Goal: Task Accomplishment & Management: Manage account settings

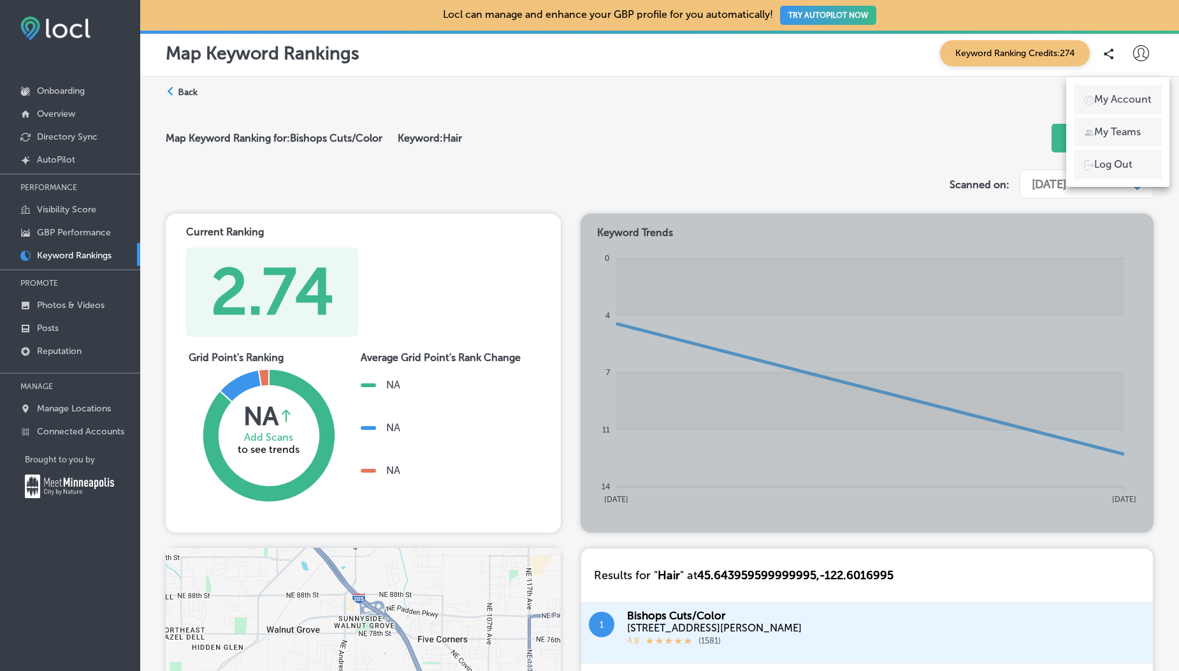
click at [1095, 168] on p "Log Out" at bounding box center [1114, 164] width 38 height 15
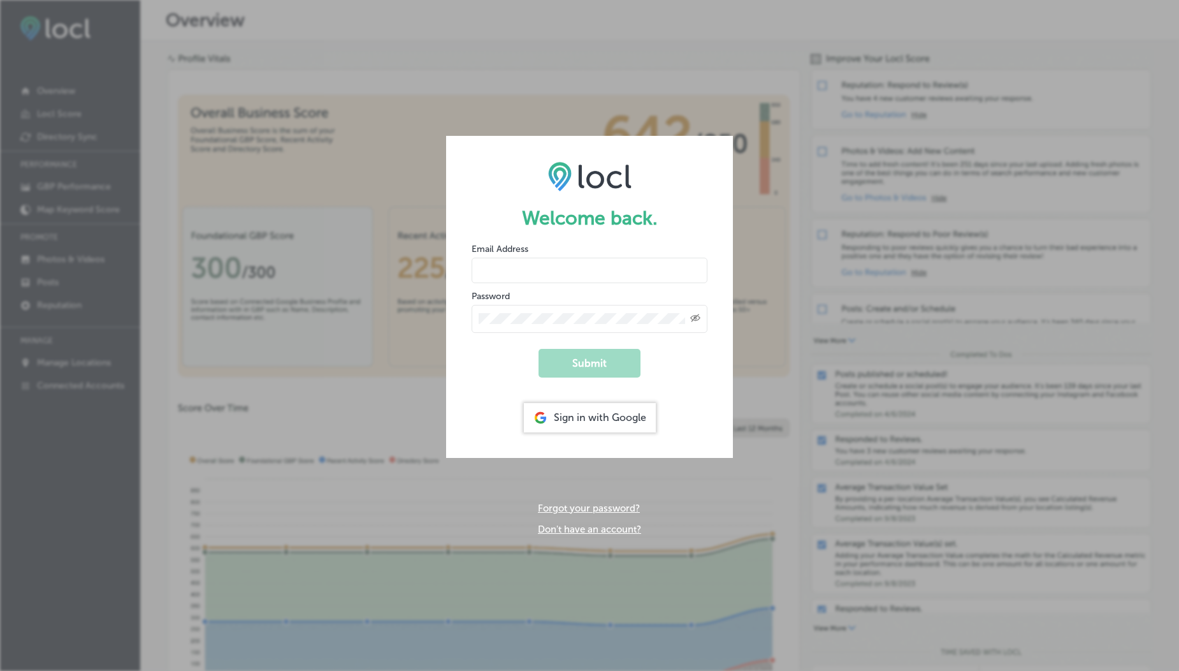
type input "usama@esketchers.com"
click at [513, 270] on input "usama@esketchers.com" at bounding box center [590, 271] width 236 height 26
type input "vasilikigreece69+testfnf@gmail.com"
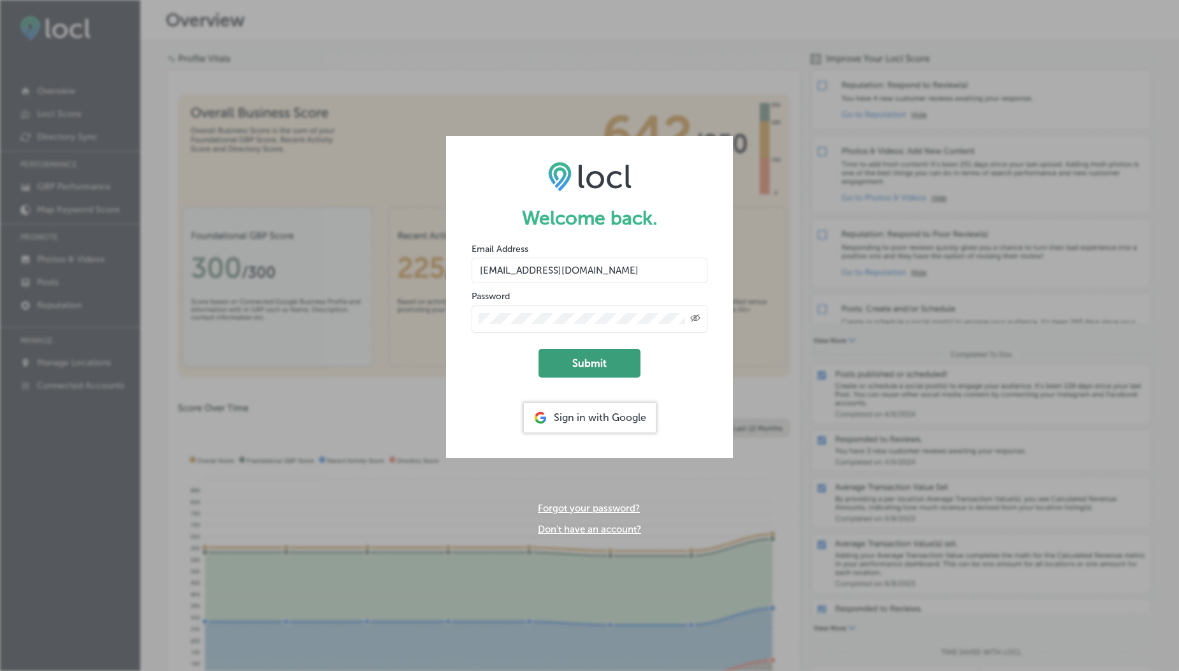
click at [571, 356] on button "Submit" at bounding box center [590, 363] width 102 height 29
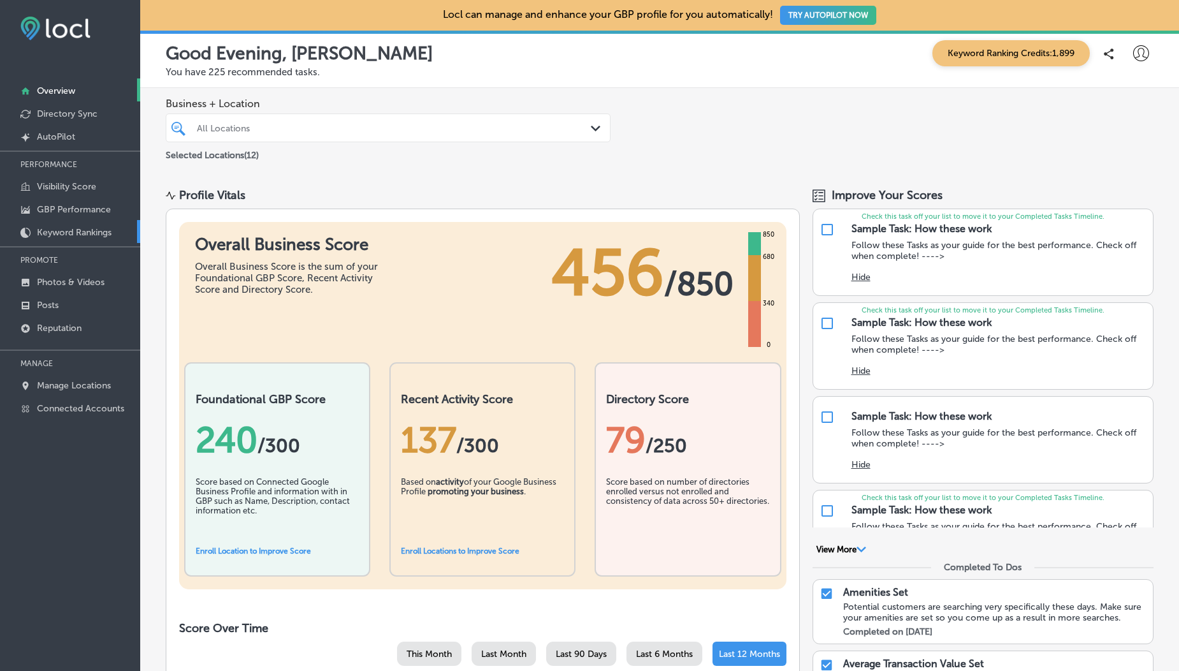
click at [73, 231] on p "Keyword Rankings" at bounding box center [74, 232] width 75 height 11
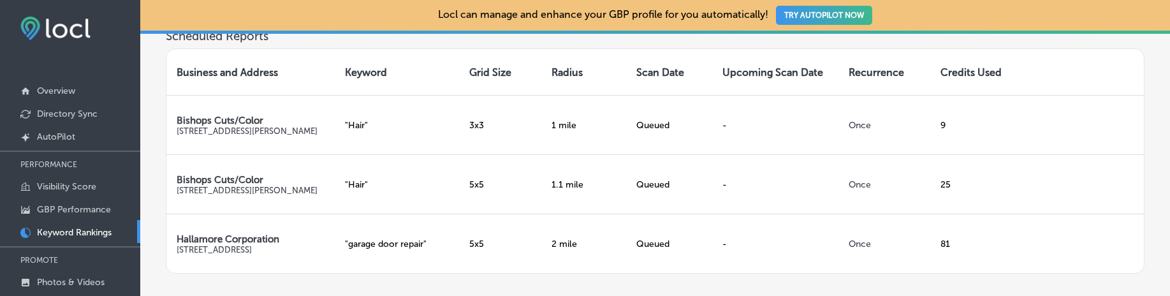
scroll to position [372, 0]
click at [72, 217] on link "GBP Performance" at bounding box center [70, 208] width 140 height 23
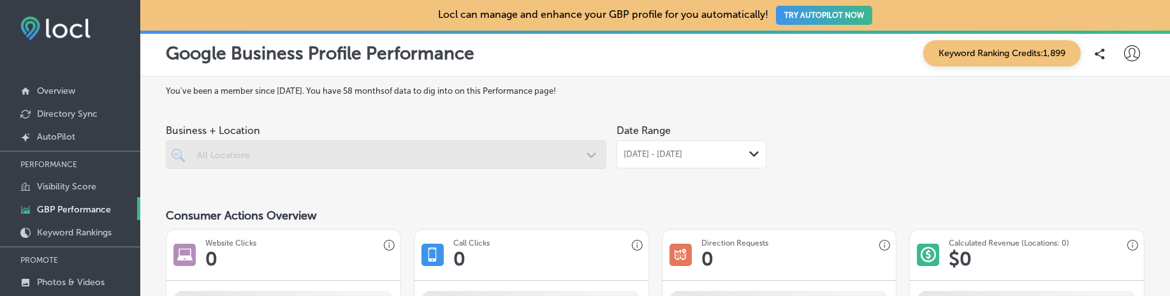
click at [83, 202] on link "GBP Performance" at bounding box center [70, 208] width 140 height 23
click at [81, 237] on p "Keyword Rankings" at bounding box center [74, 232] width 75 height 11
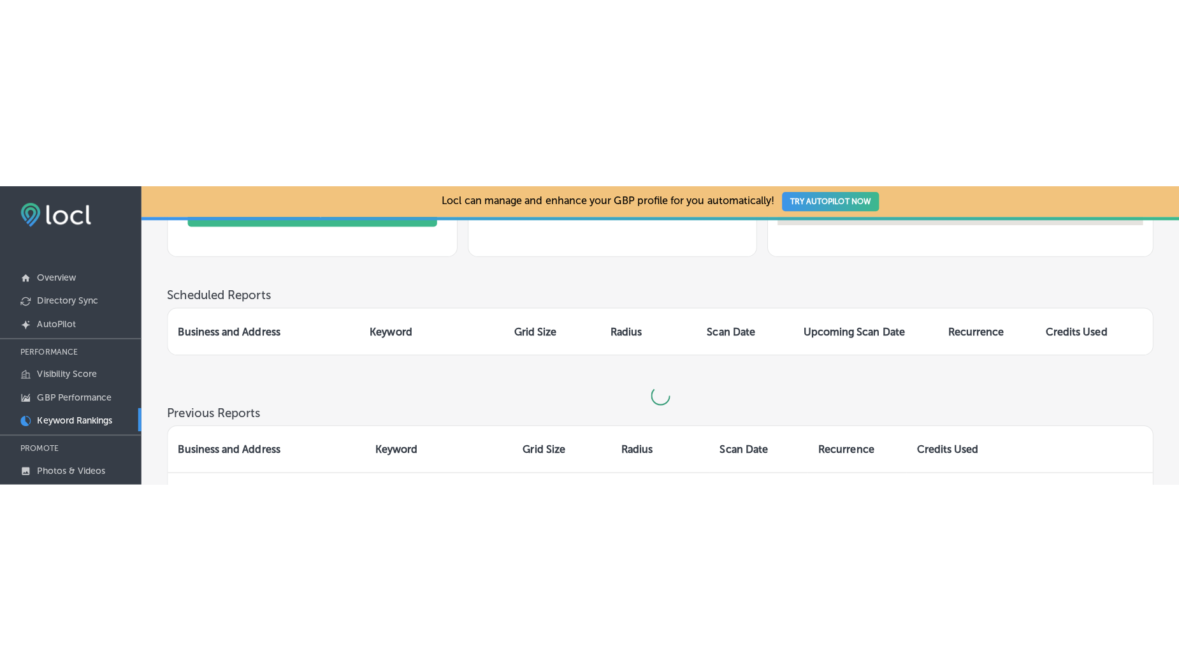
scroll to position [357, 0]
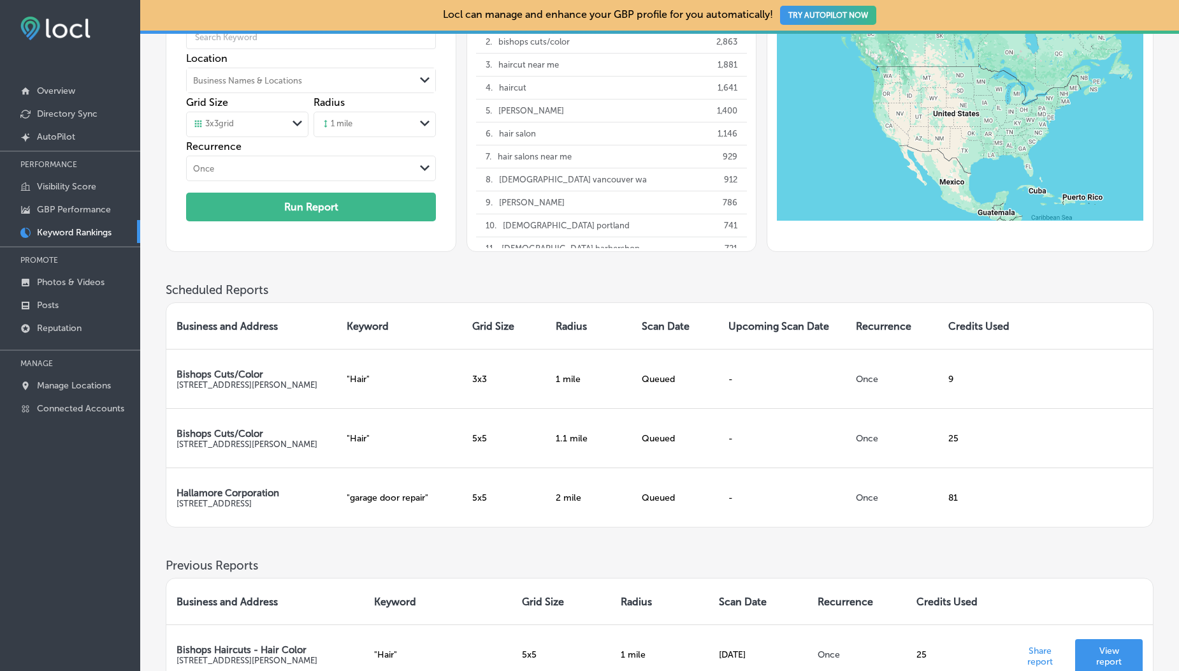
scroll to position [122, 0]
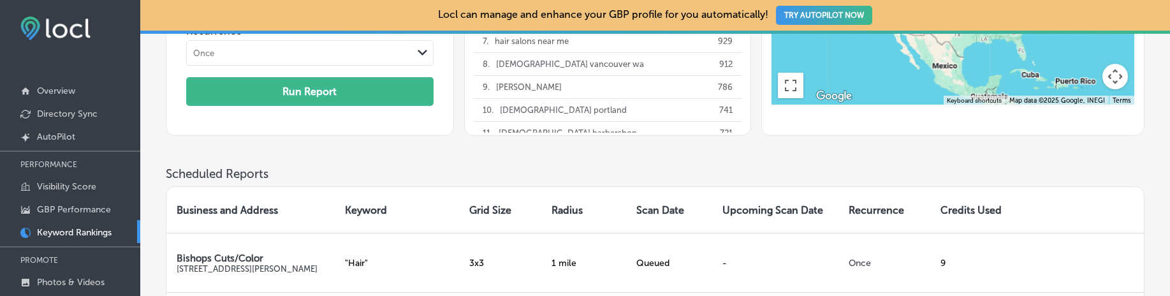
scroll to position [400, 0]
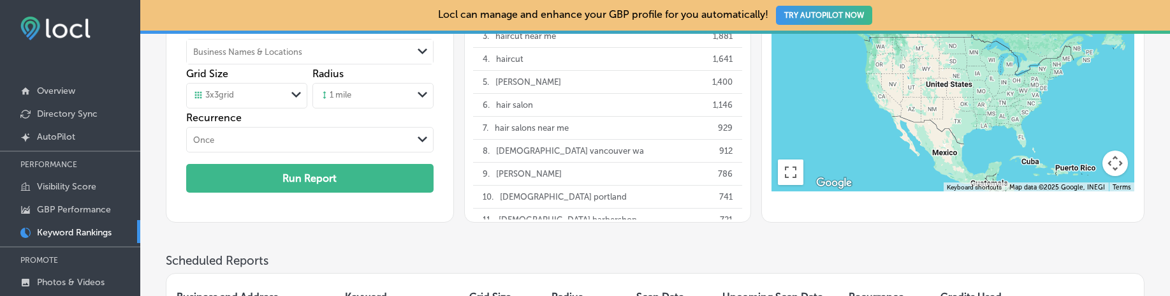
scroll to position [448, 0]
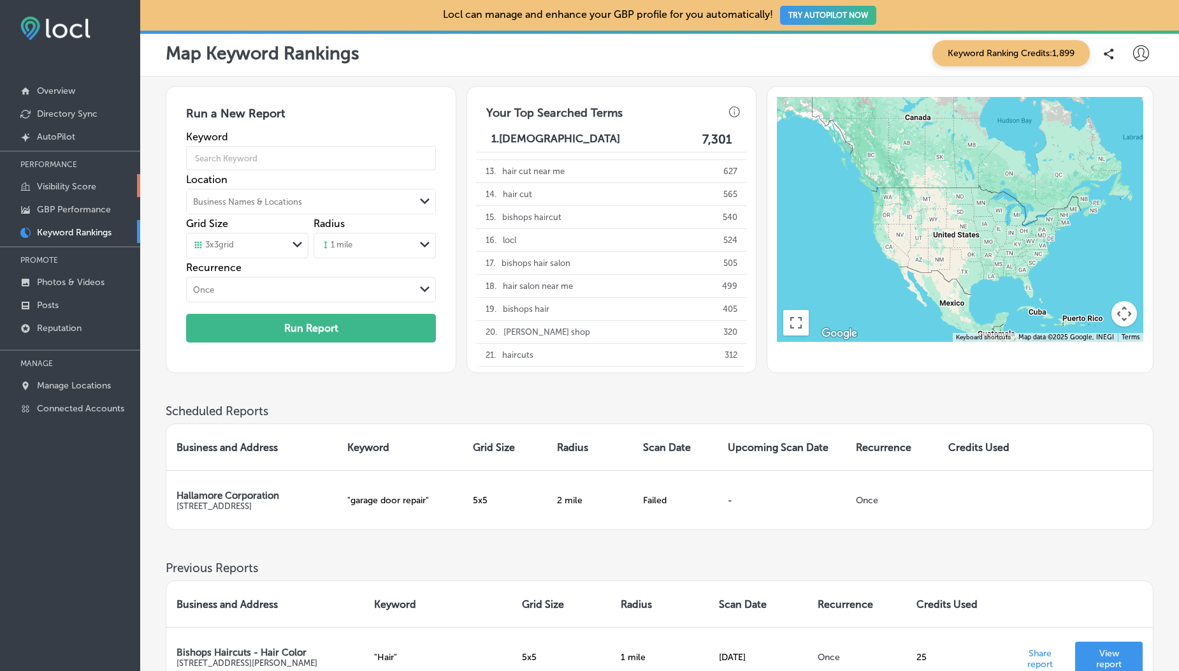
click at [43, 178] on link "Visibility Score" at bounding box center [70, 185] width 140 height 23
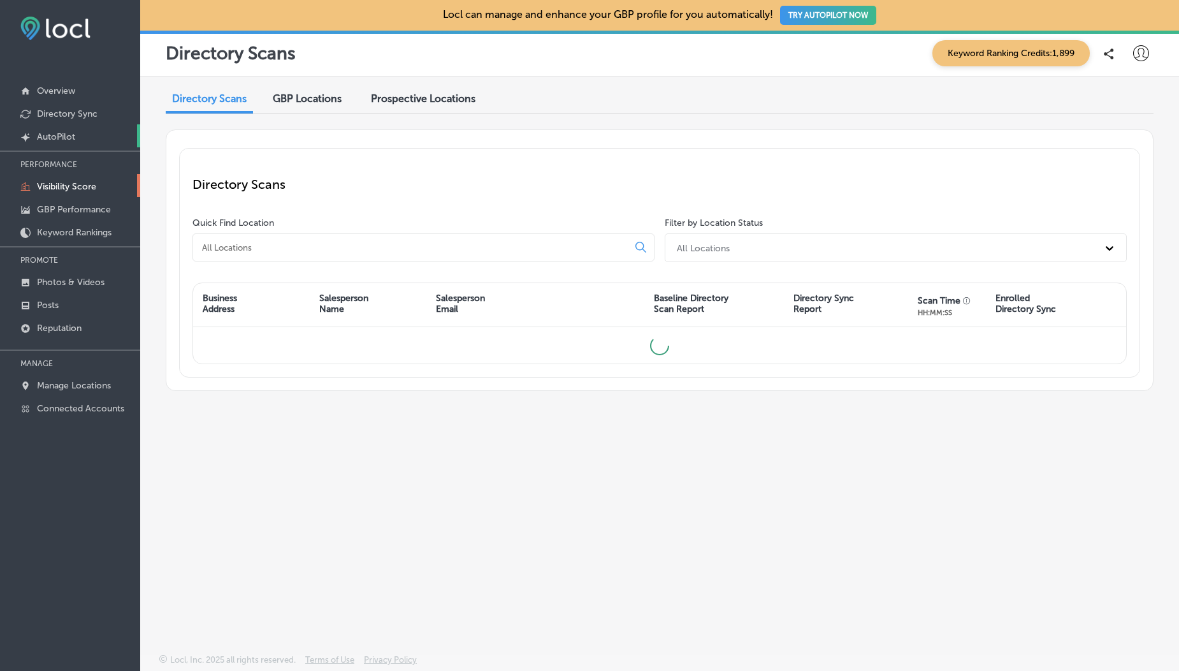
click at [62, 141] on p "AutoPilot" at bounding box center [56, 136] width 38 height 11
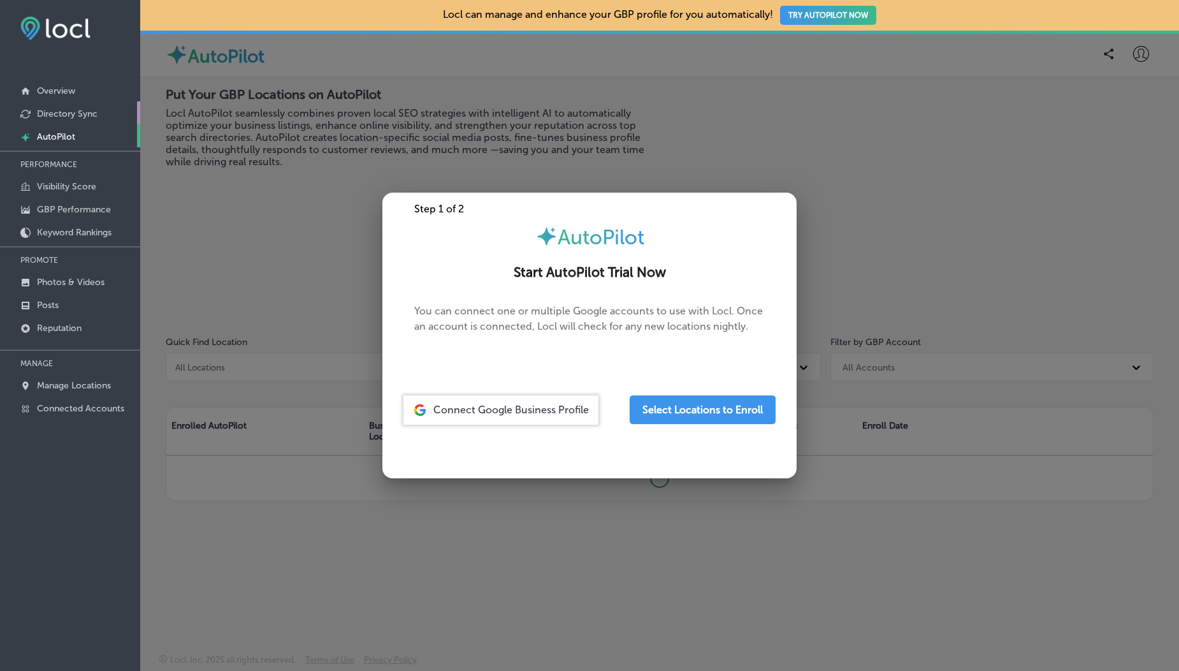
click at [55, 119] on p "Directory Sync" at bounding box center [67, 113] width 61 height 11
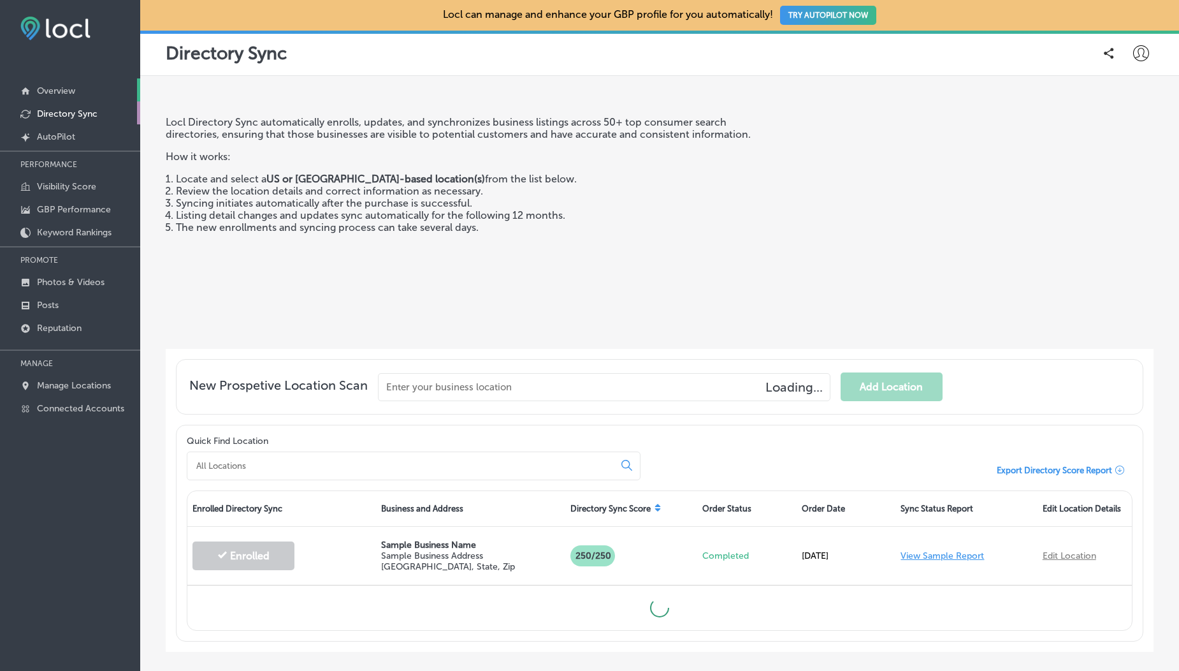
click at [62, 85] on p "Overview" at bounding box center [56, 90] width 38 height 11
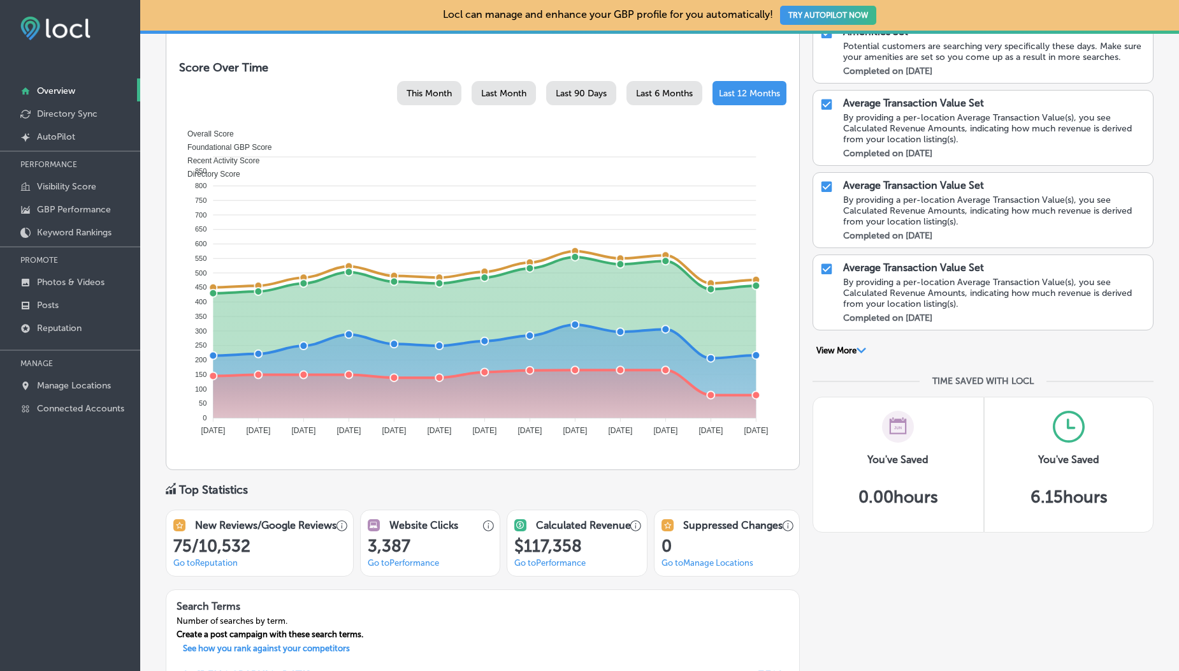
scroll to position [882, 0]
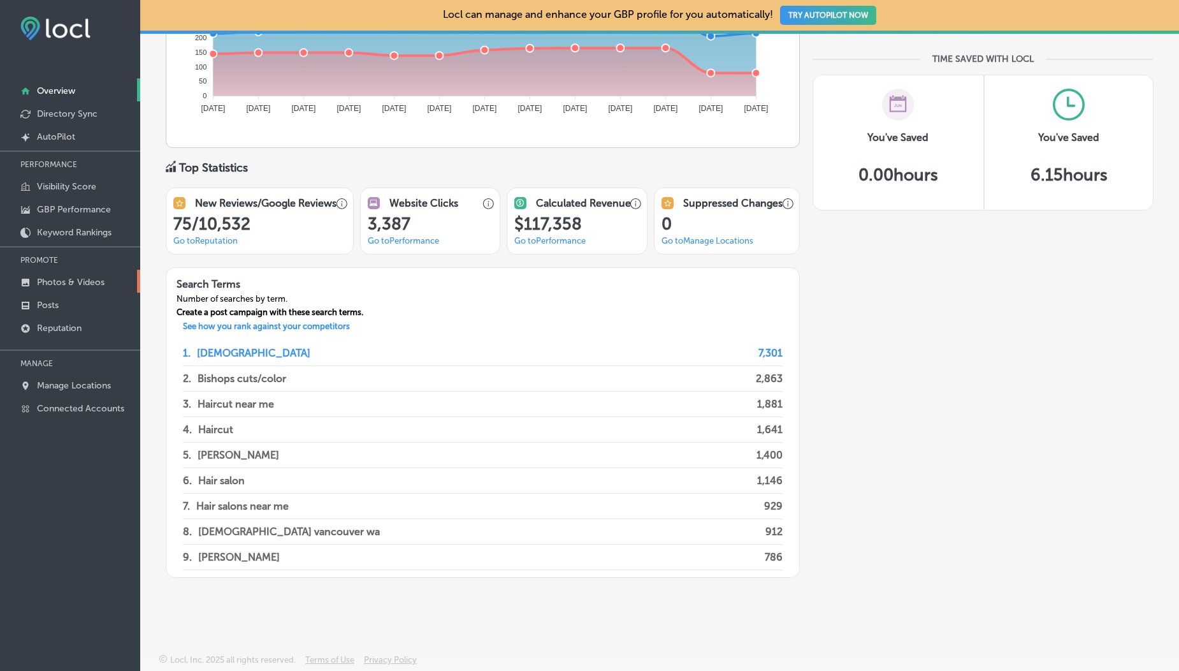
click at [82, 283] on p "Photos & Videos" at bounding box center [71, 282] width 68 height 11
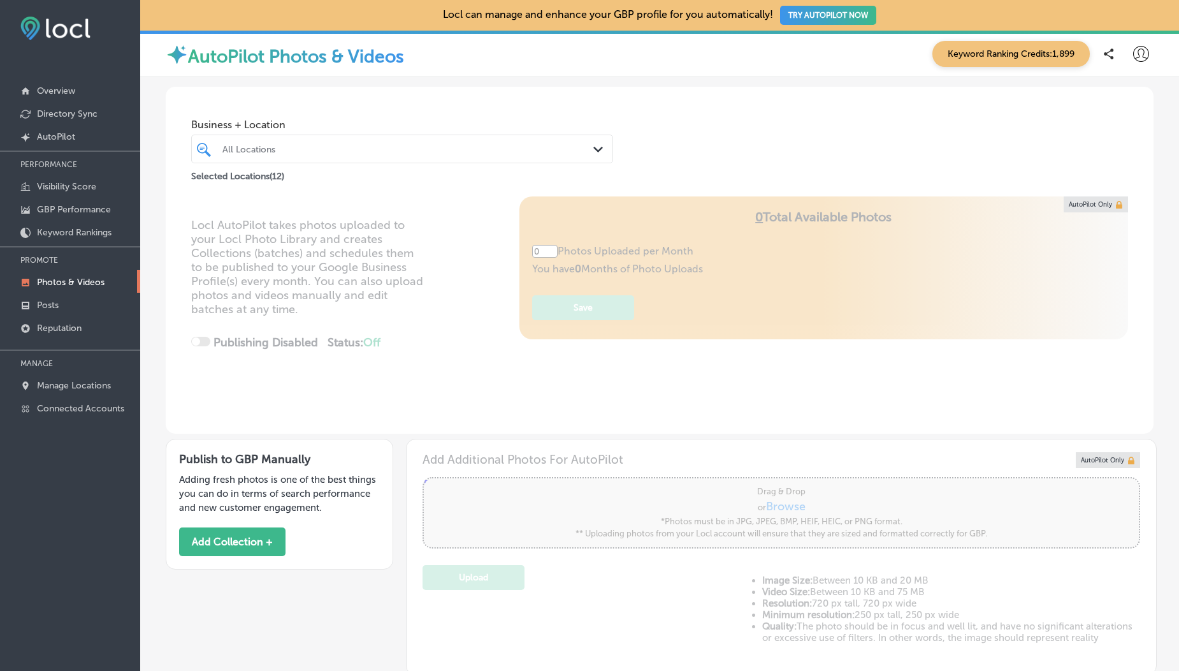
type input "5"
click at [78, 378] on link "Manage Locations" at bounding box center [70, 384] width 140 height 23
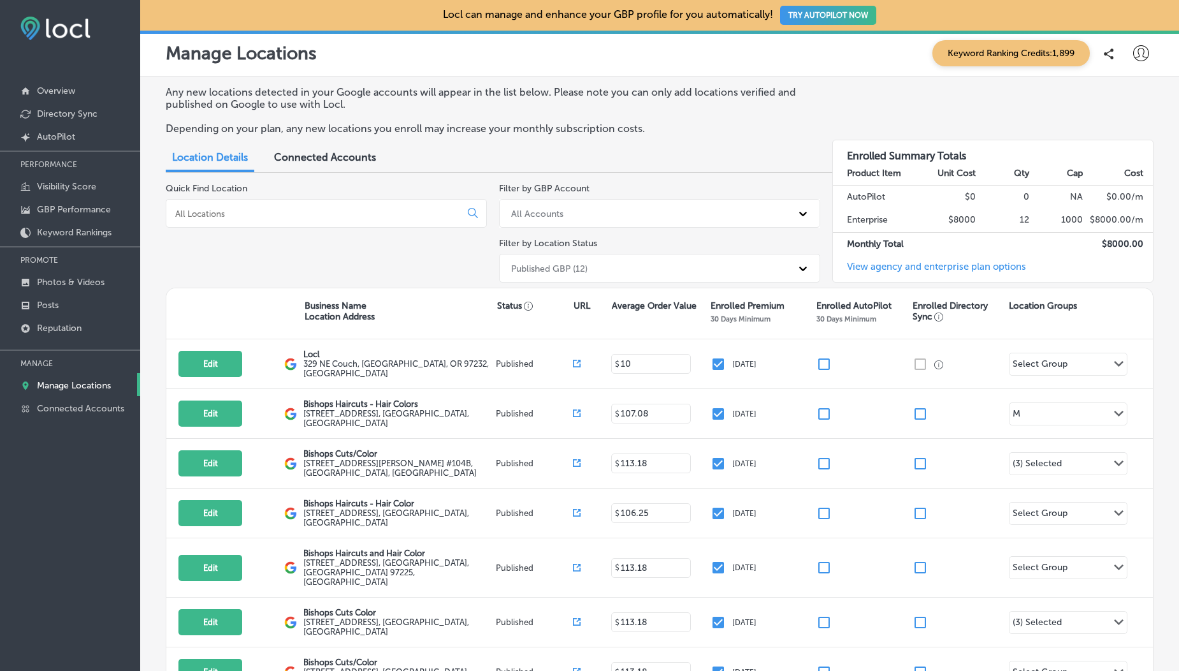
scroll to position [41, 0]
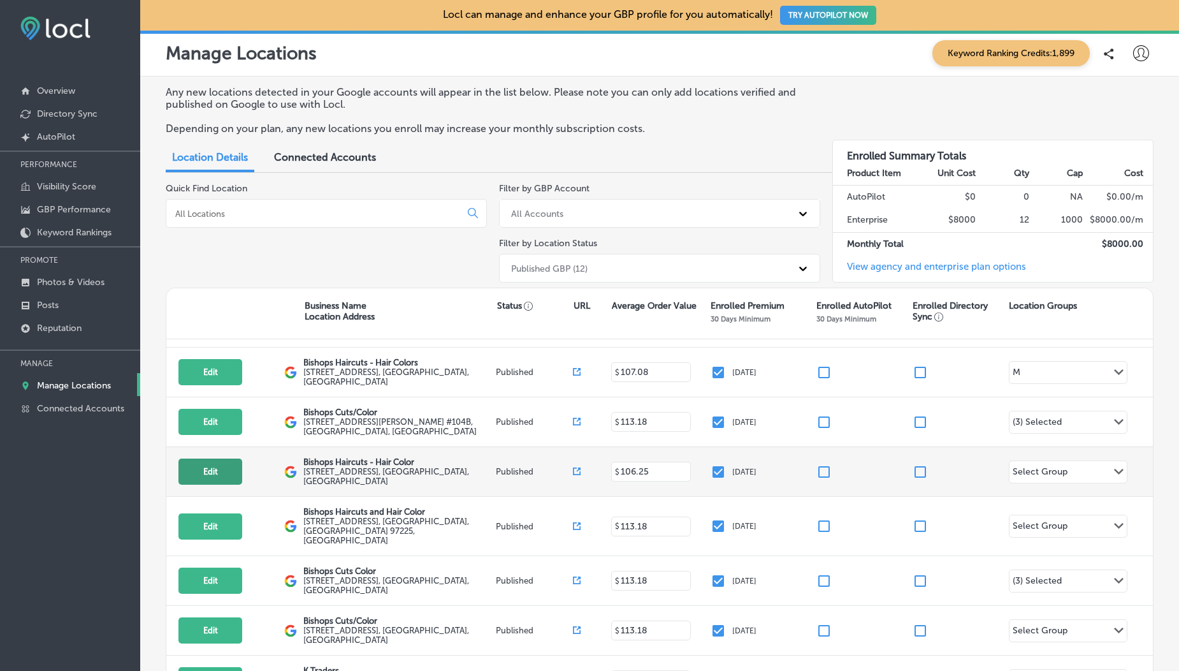
click at [205, 473] on button "Edit" at bounding box center [211, 471] width 64 height 26
select select "US"
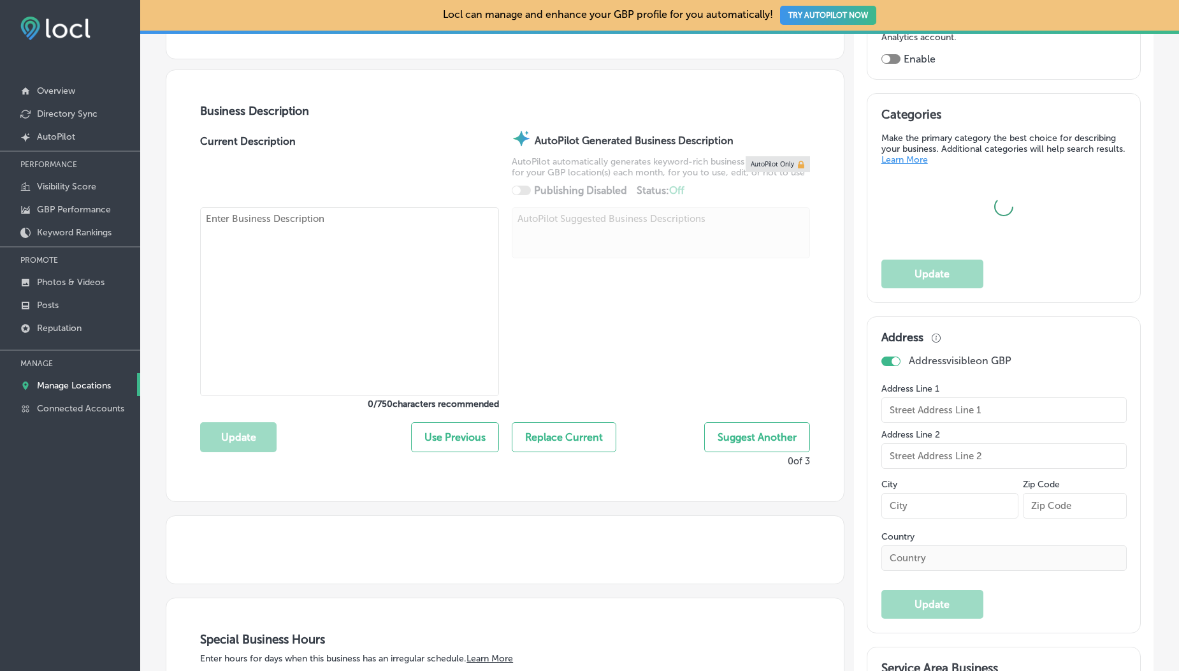
scroll to position [399, 0]
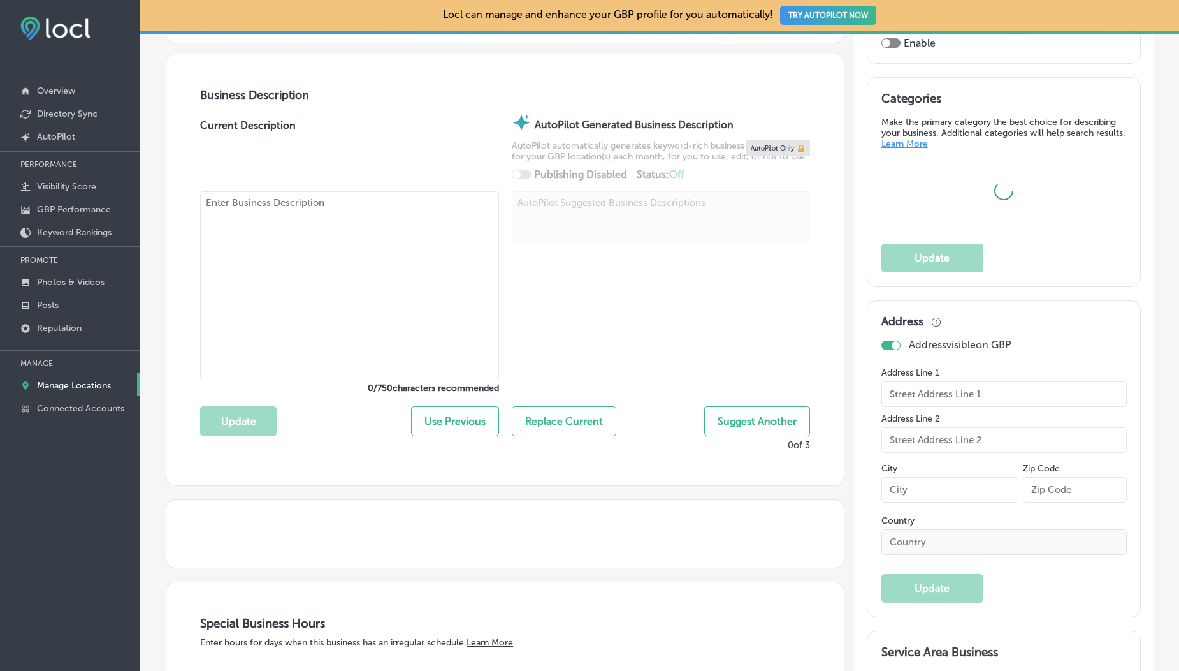
checkbox input "true"
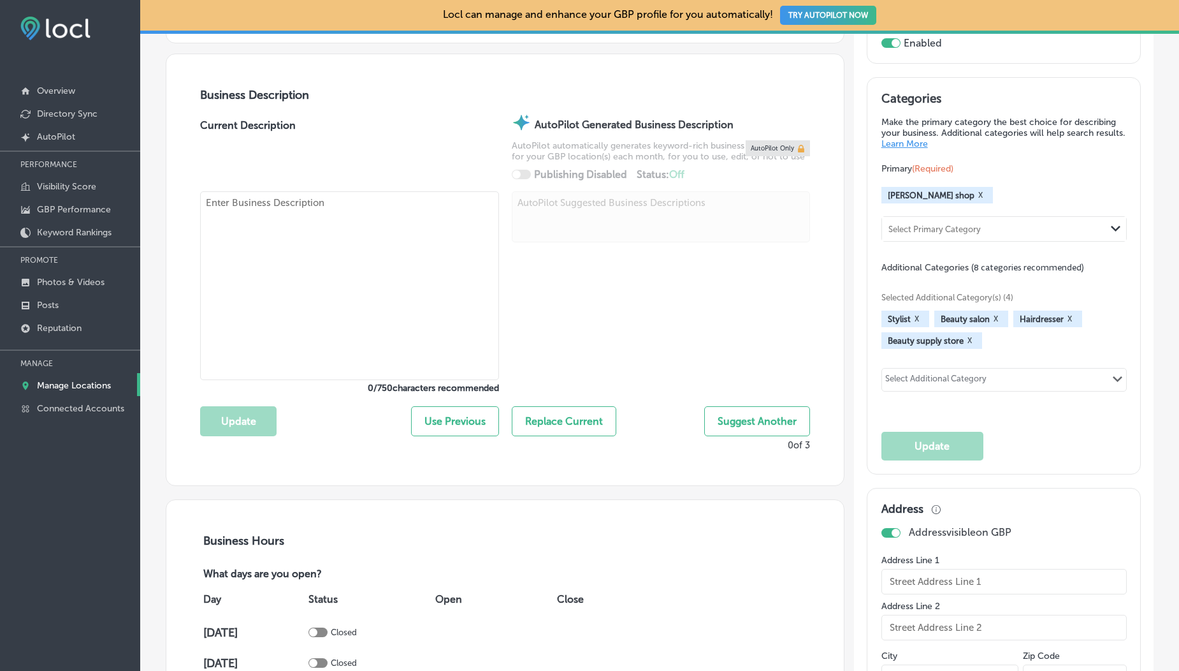
type textarea "Bishops has a modern look, quality stylists, fair prices and basically we're ju…"
type input "[STREET_ADDRESS]"
type input "[GEOGRAPHIC_DATA]"
type input "94526"
type input "US"
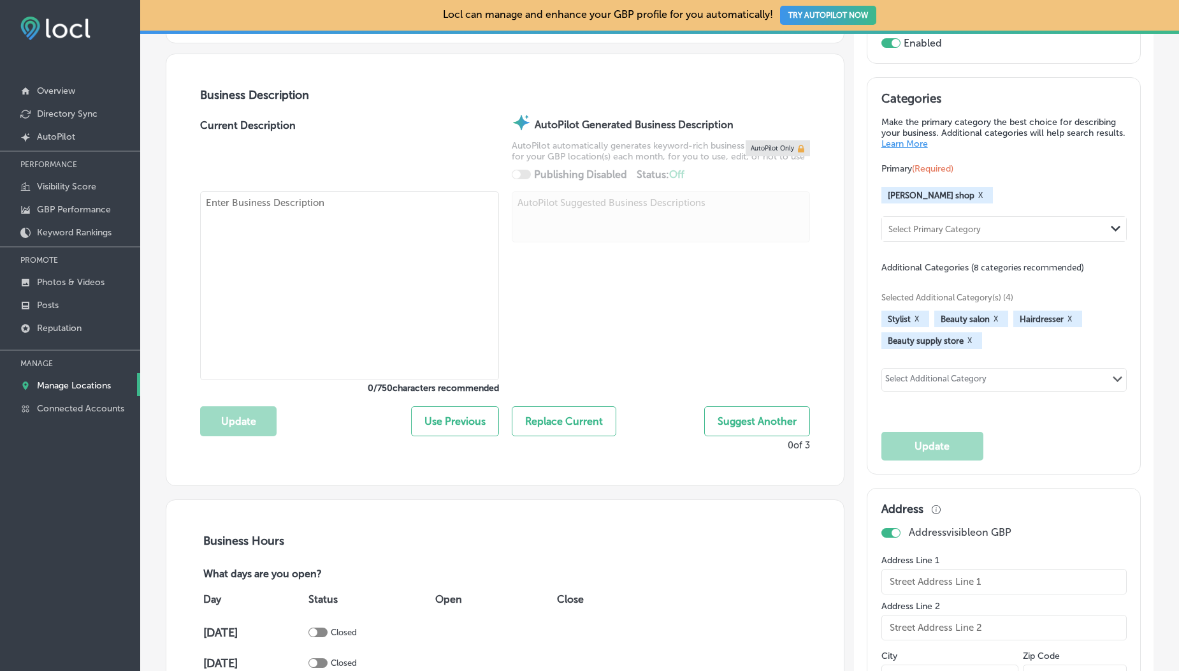
type input "[URL][DOMAIN_NAME]"
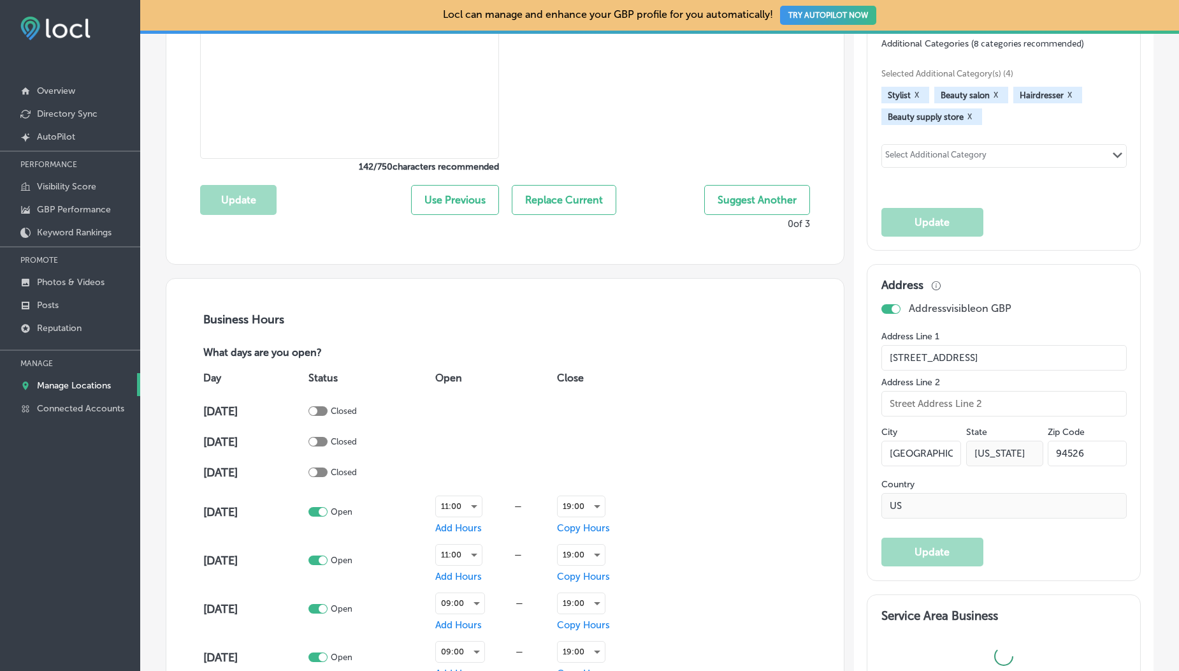
scroll to position [347, 0]
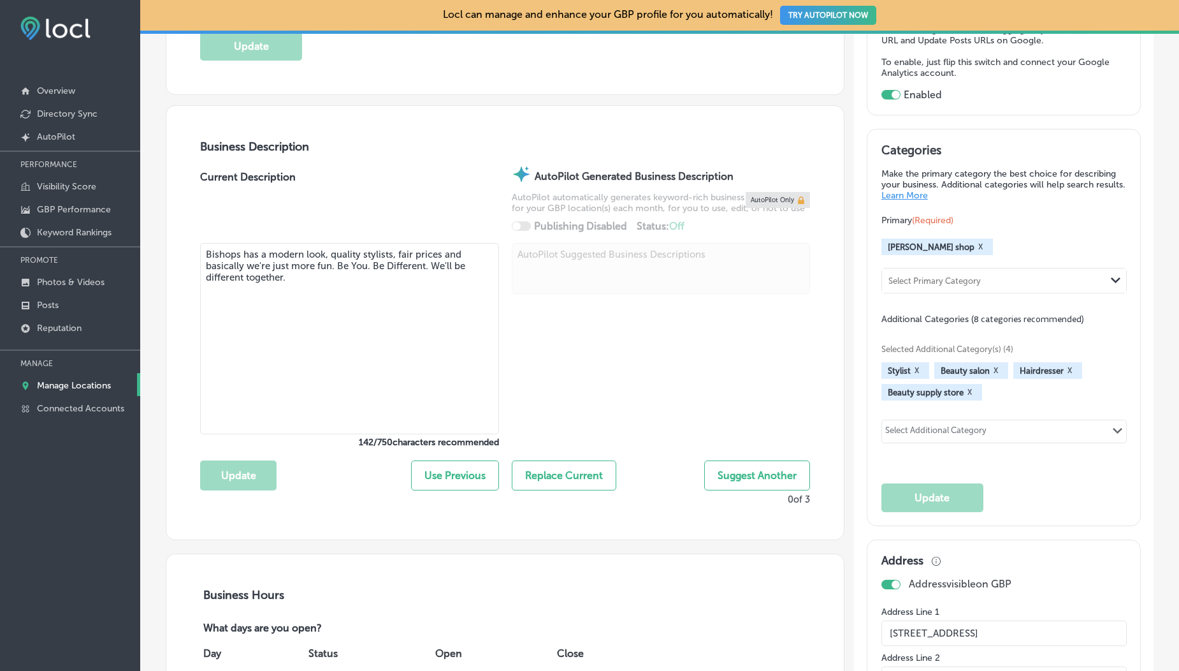
type textarea "Step into Bishops Haircuts - Hair Color, where creativity meets expertise in a …"
checkbox input "false"
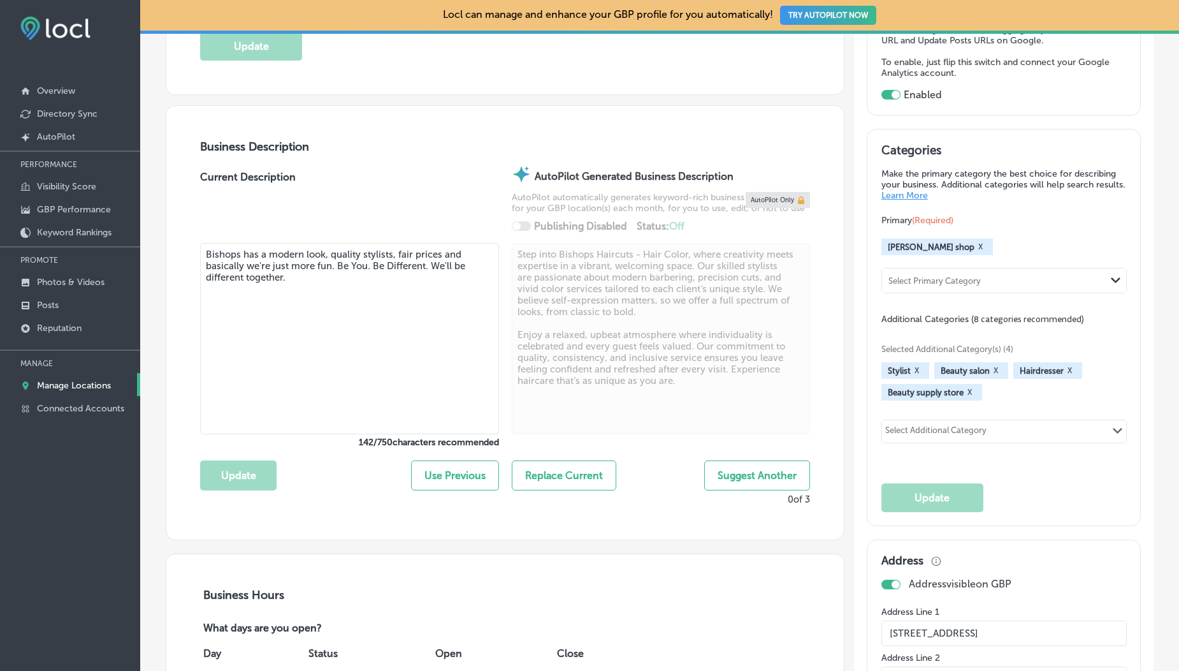
type input "Bishops Haircuts - Hair Color"
type input "[PHONE_NUMBER]"
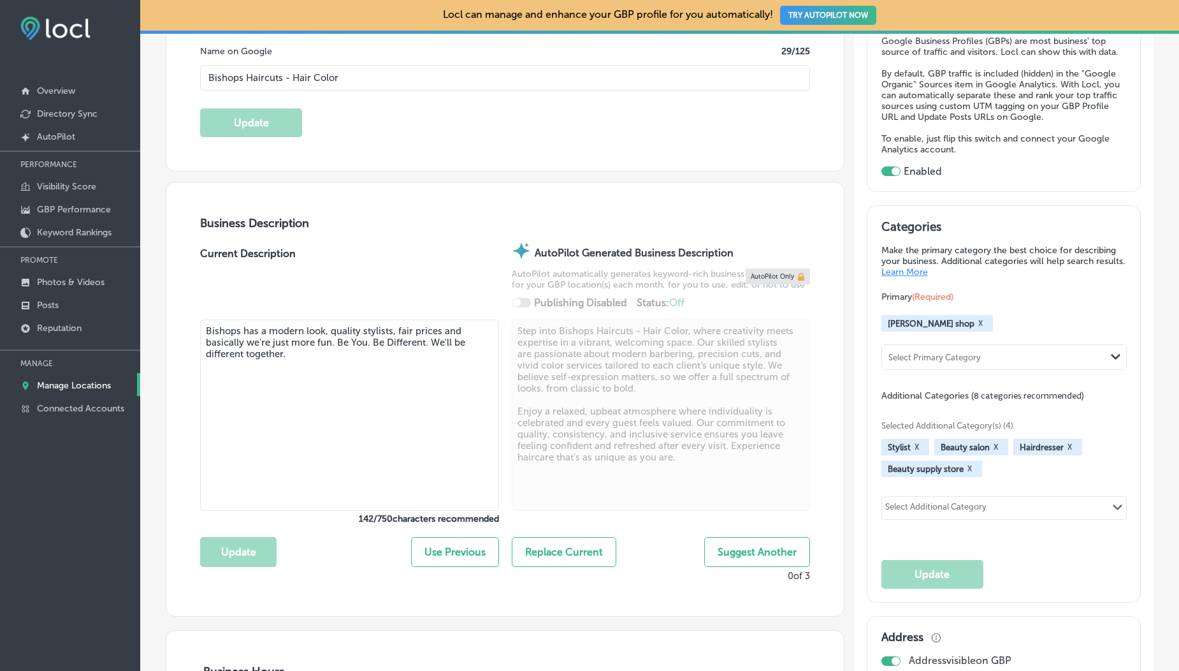
scroll to position [266, 0]
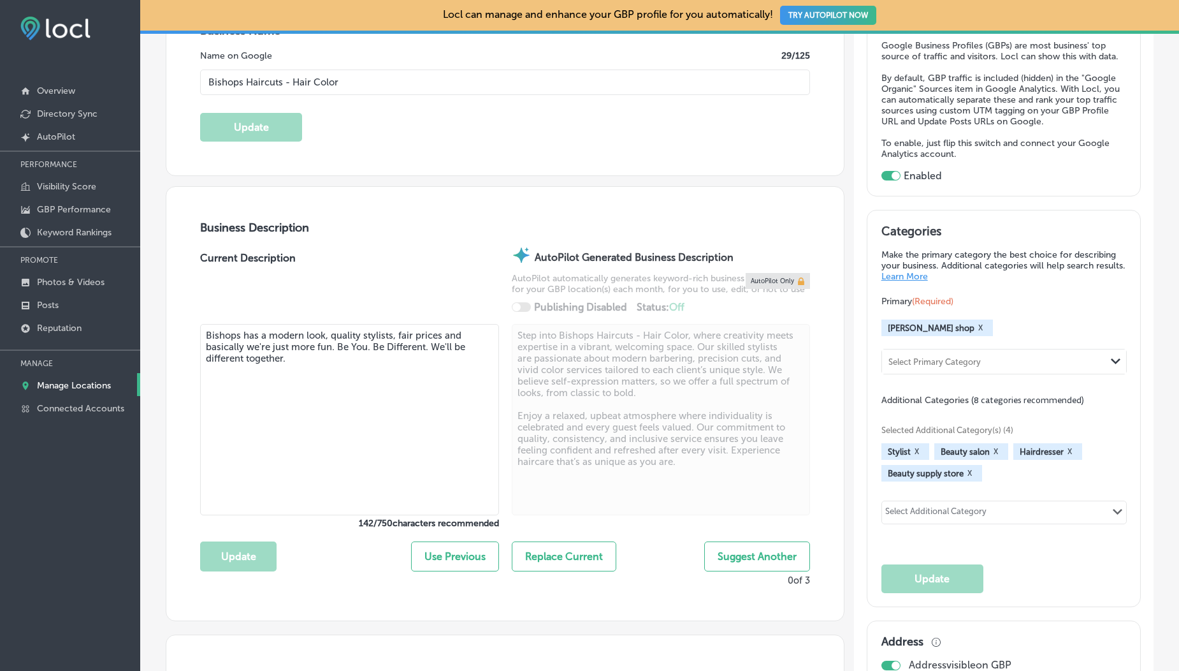
click at [302, 370] on textarea "Bishops has a modern look, quality stylists, fair prices and basically we're ju…" at bounding box center [349, 419] width 299 height 191
type textarea "Bishops has a modern look, quality stylists, fair prices and basically we're ju…"
click at [92, 232] on p "Keyword Rankings" at bounding box center [74, 232] width 75 height 11
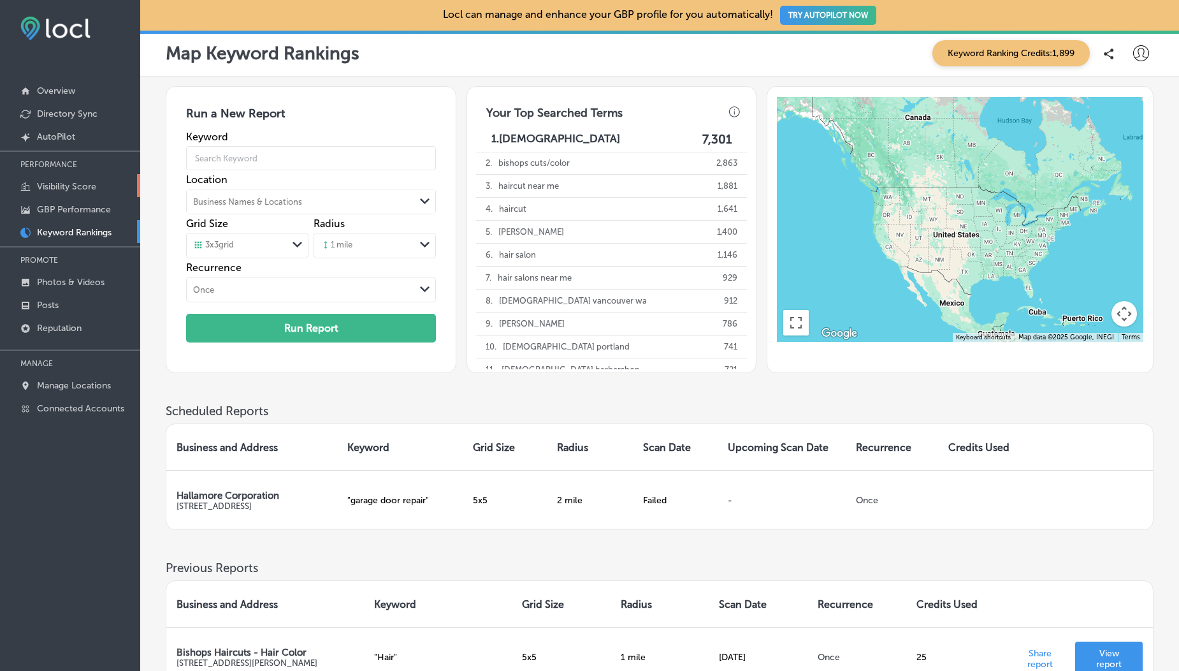
click at [79, 196] on link "Visibility Score" at bounding box center [70, 185] width 140 height 23
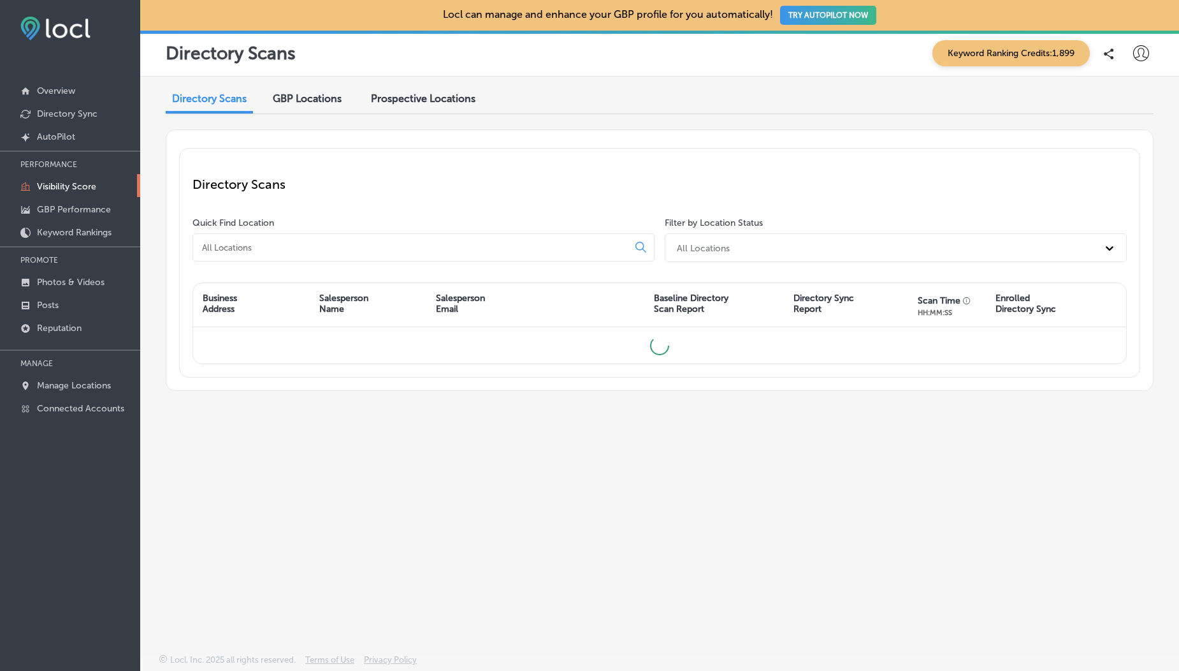
click at [303, 92] on div "GBP Locations" at bounding box center [307, 99] width 88 height 27
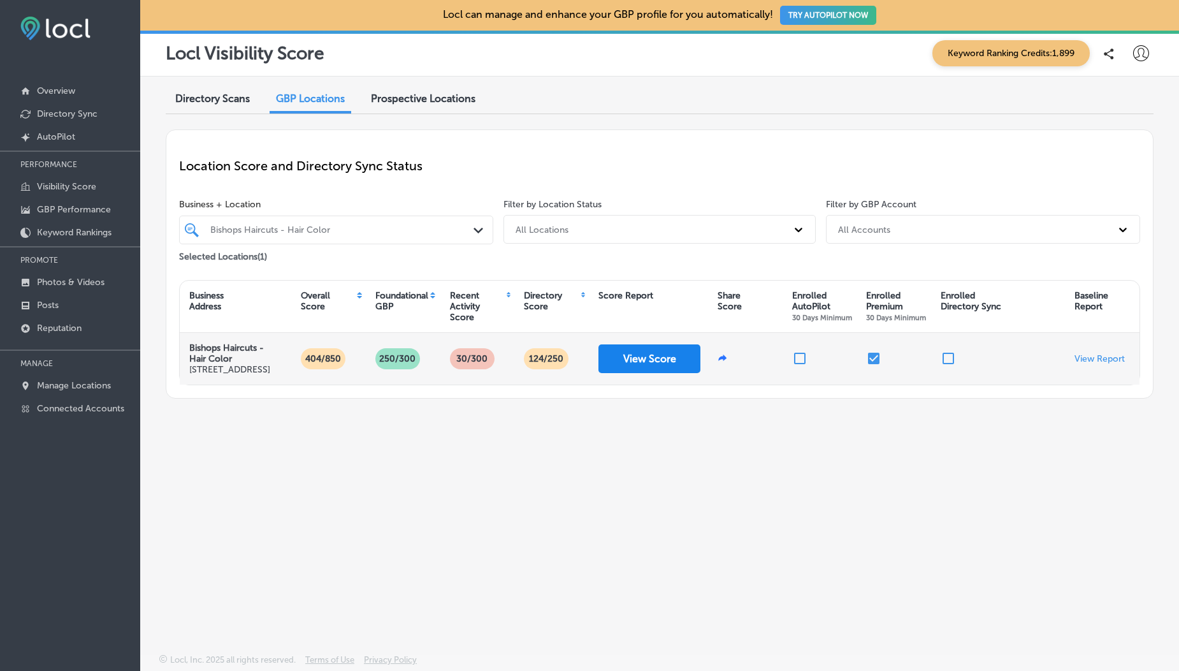
click at [644, 370] on button "View Score" at bounding box center [650, 358] width 102 height 29
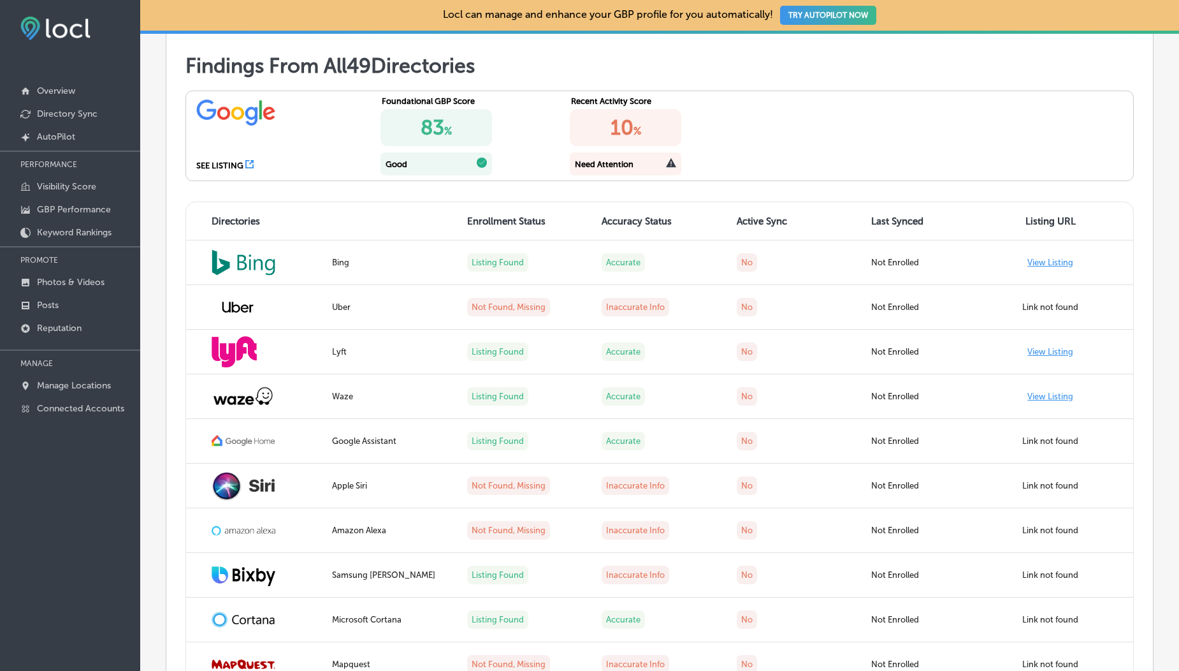
scroll to position [1091, 0]
